Goal: Download file/media

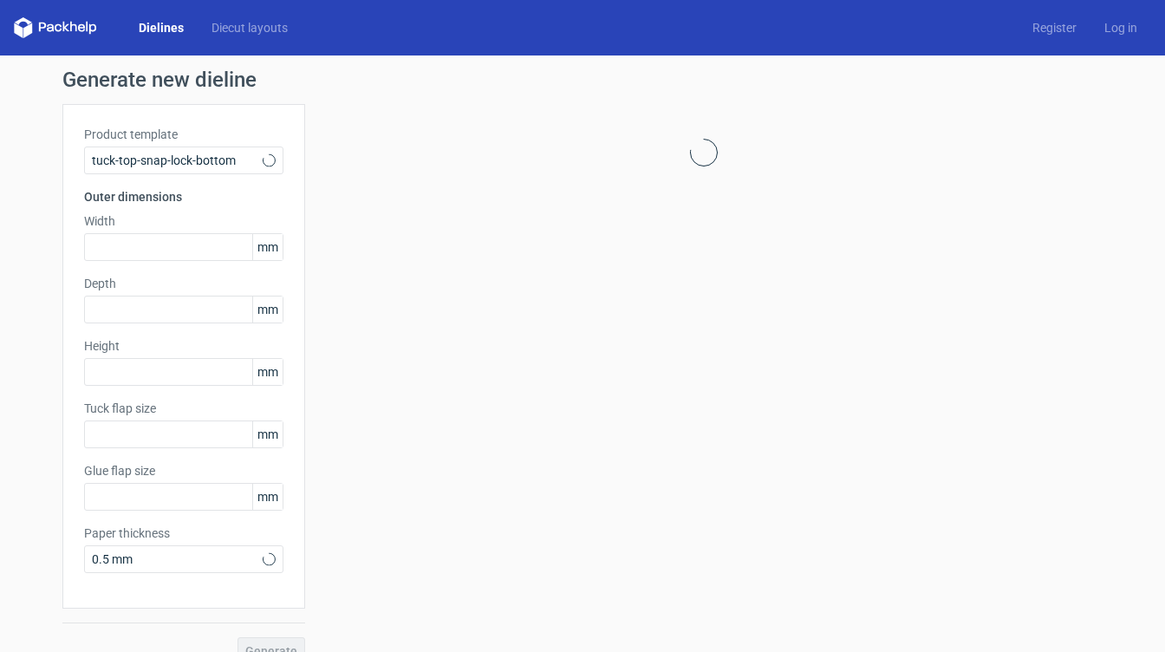
type input "15"
type input "10"
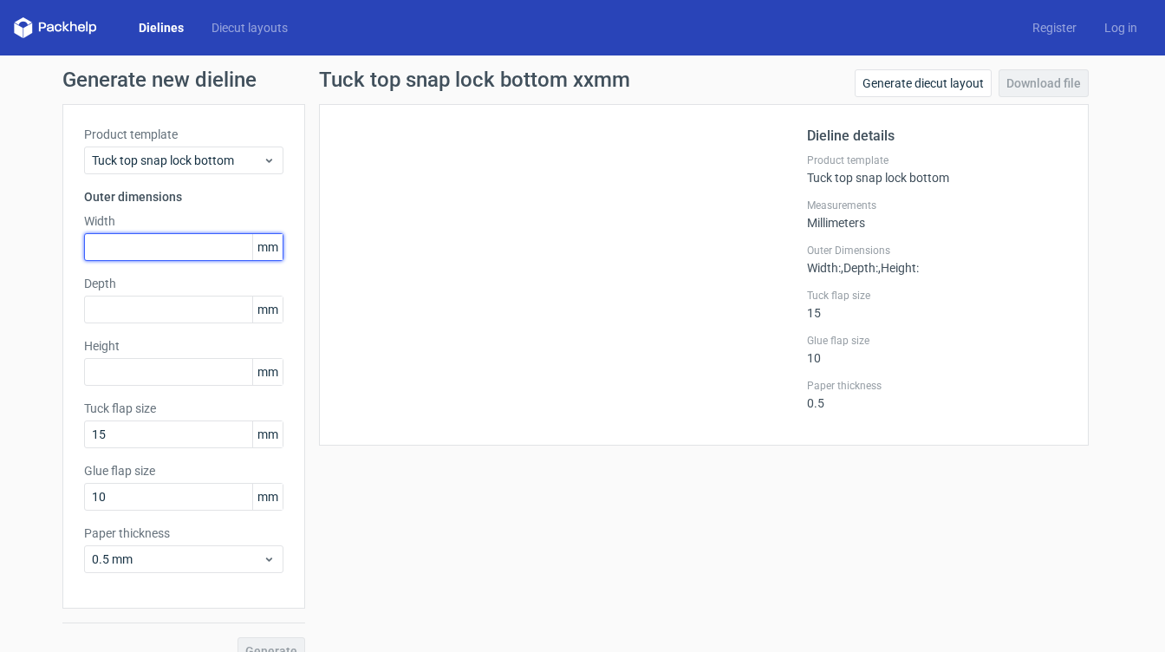
click at [127, 243] on input "text" at bounding box center [183, 247] width 199 height 28
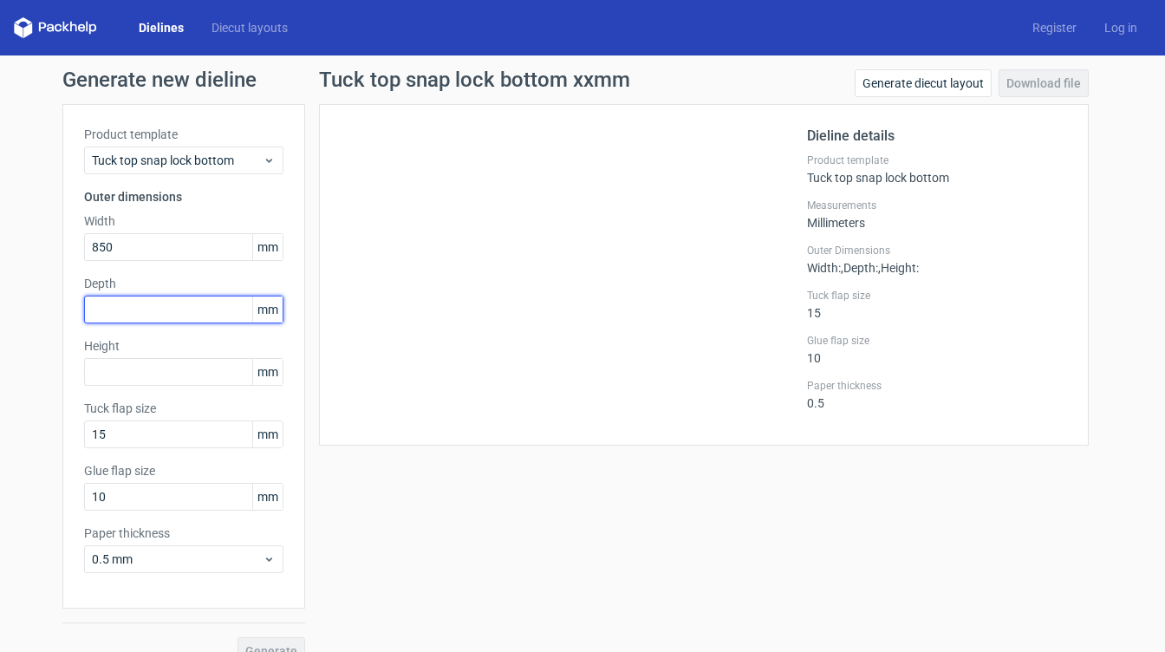
click at [116, 321] on div "Depth mm" at bounding box center [183, 299] width 199 height 49
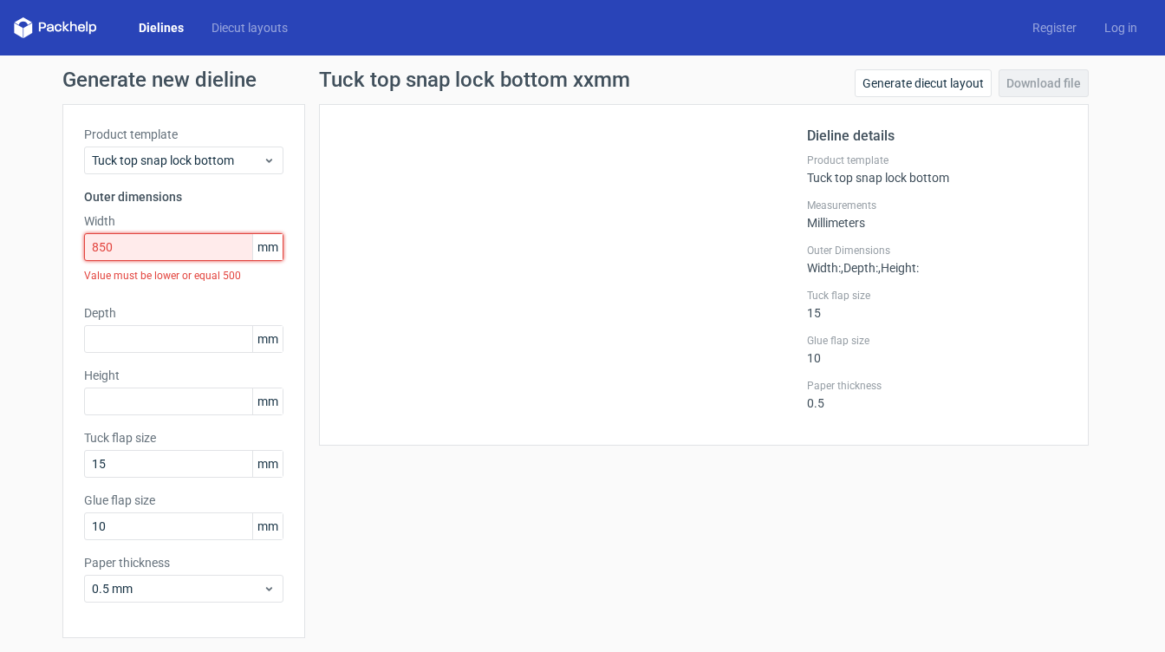
click at [157, 252] on input "850" at bounding box center [183, 247] width 199 height 28
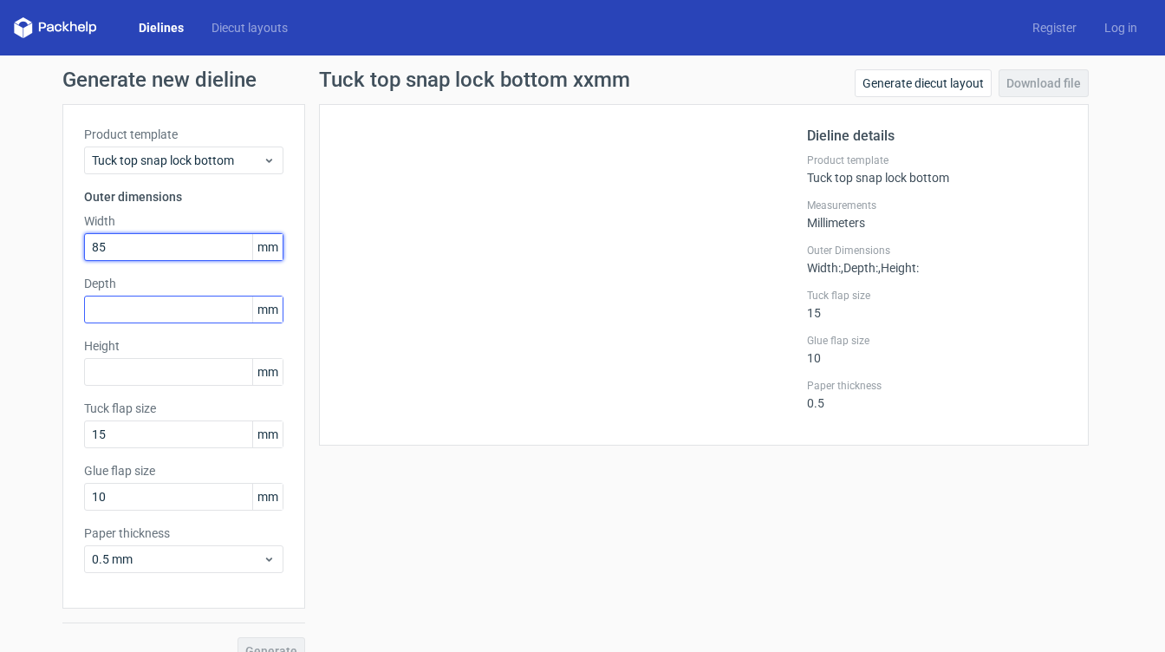
type input "85"
click at [147, 311] on input "text" at bounding box center [183, 310] width 199 height 28
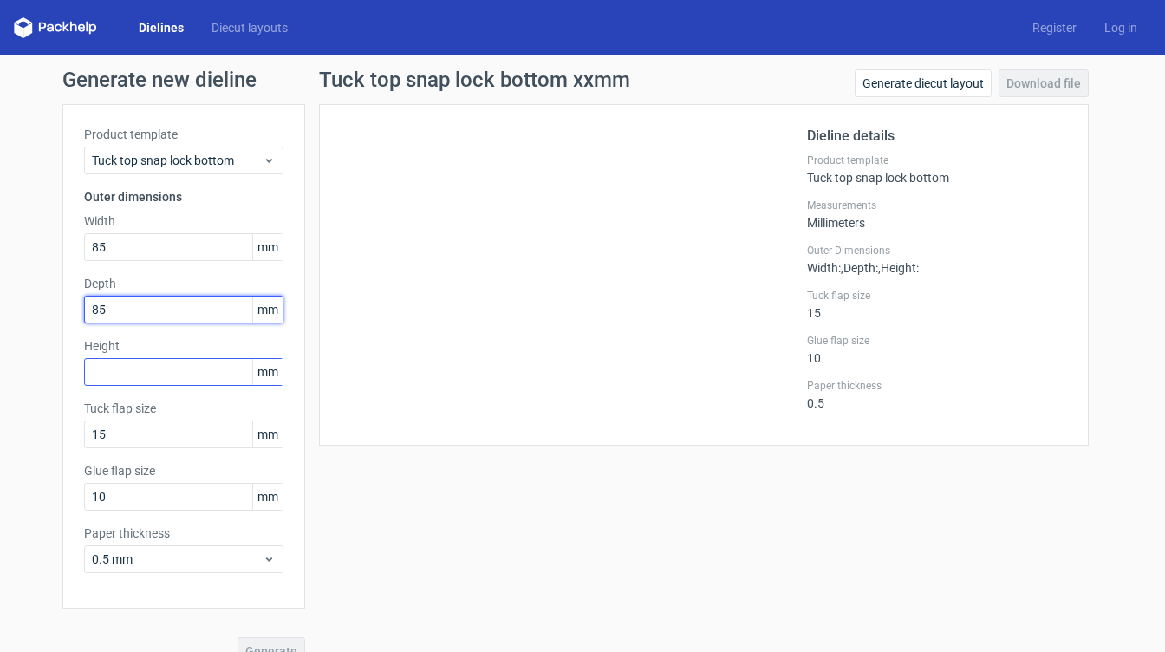
type input "85"
click at [127, 370] on input "text" at bounding box center [183, 372] width 199 height 28
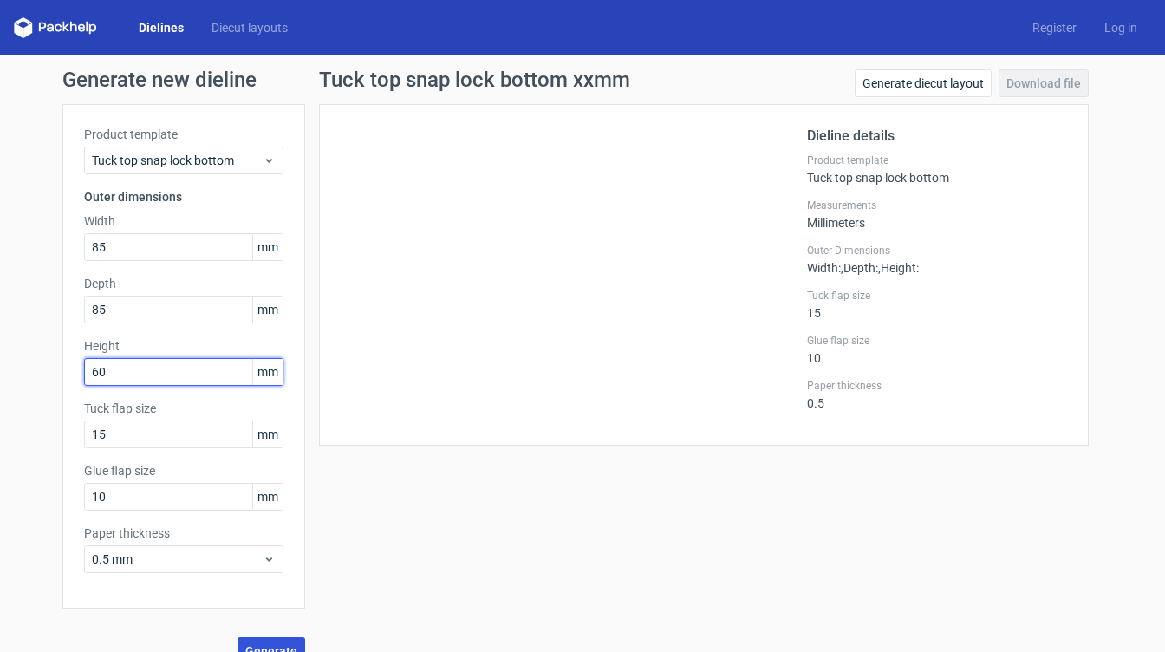
type input "60"
click at [282, 622] on span "Generate" at bounding box center [271, 651] width 52 height 12
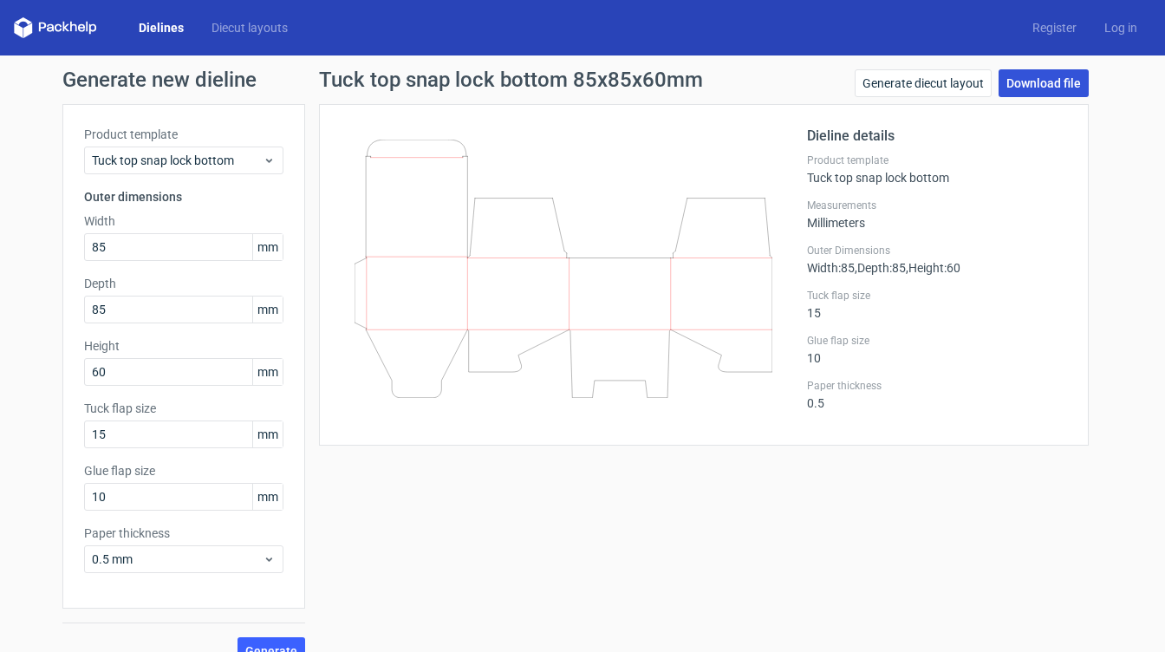
click at [1020, 86] on link "Download file" at bounding box center [1044, 83] width 90 height 28
